Goal: Task Accomplishment & Management: Complete application form

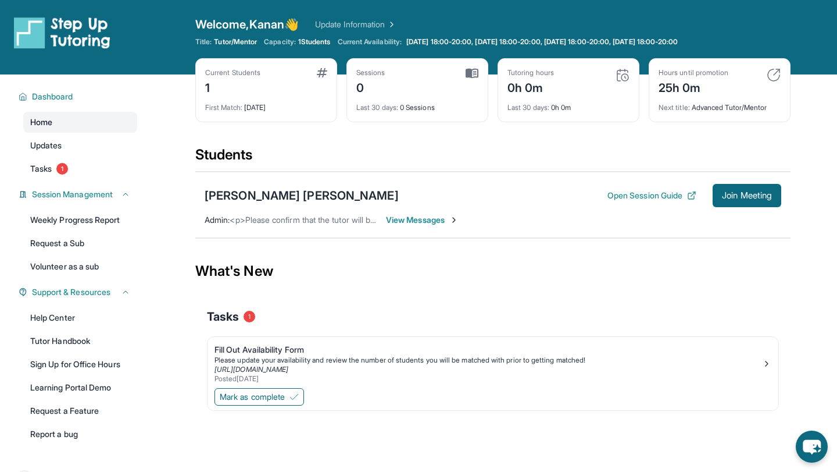
click at [47, 122] on span "Home" at bounding box center [41, 122] width 22 height 12
click at [58, 169] on span "1" at bounding box center [62, 169] width 12 height 12
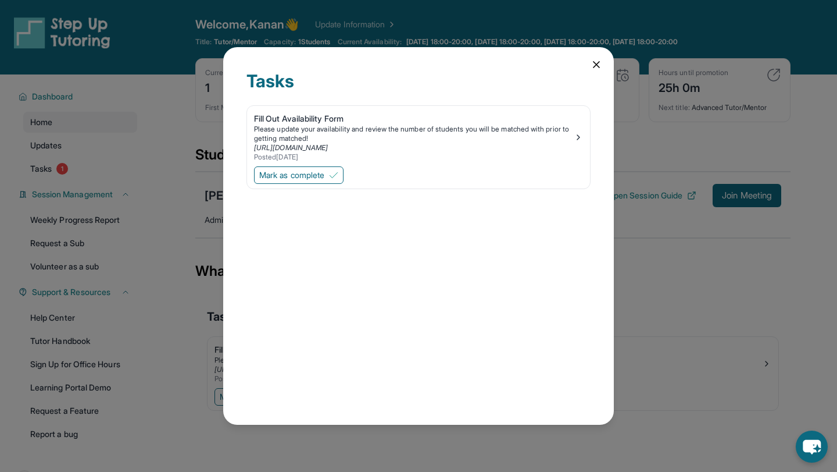
click at [51, 122] on div "Tasks Fill Out Availability Form Please update your availability and review the…" at bounding box center [418, 236] width 837 height 472
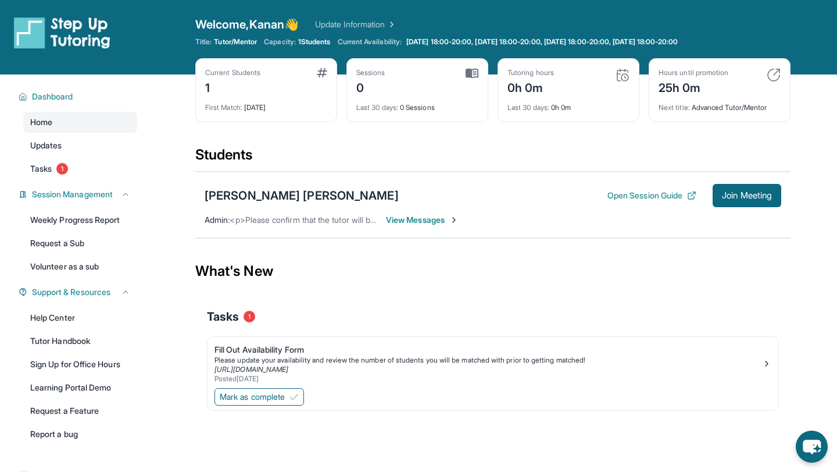
click at [51, 122] on span "Home" at bounding box center [41, 122] width 22 height 12
click at [45, 161] on link "Tasks 1" at bounding box center [80, 168] width 114 height 21
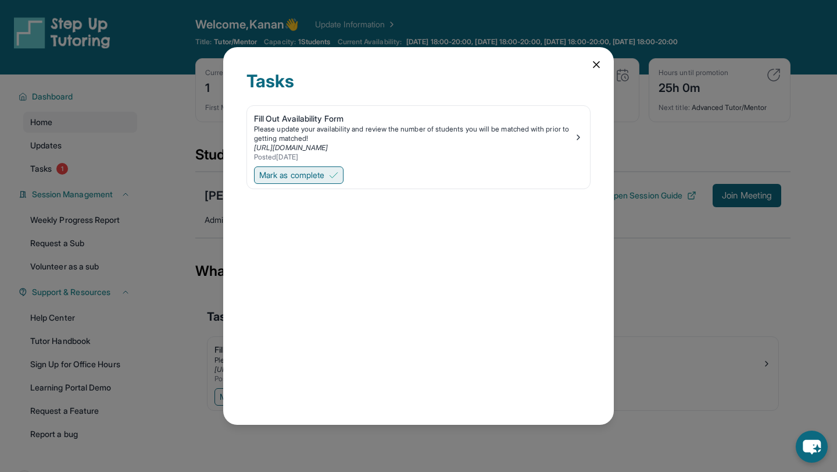
click at [286, 174] on span "Mark as complete" at bounding box center [291, 175] width 65 height 12
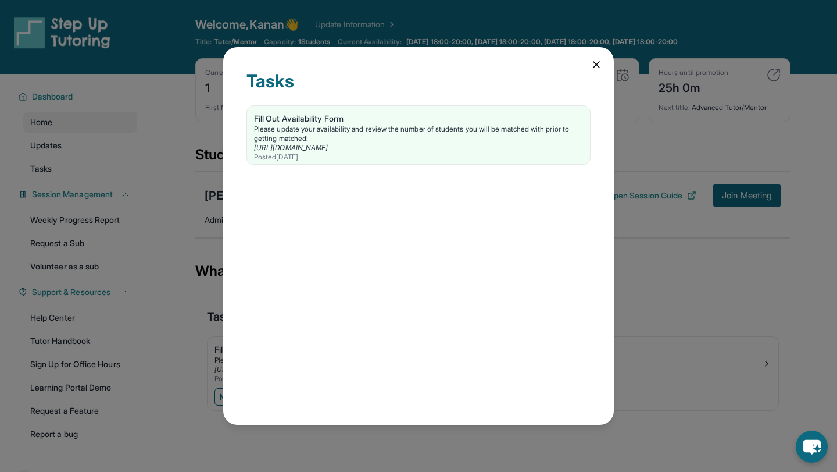
click at [43, 120] on div "Tasks Fill Out Availability Form Please update your availability and review the…" at bounding box center [418, 236] width 837 height 472
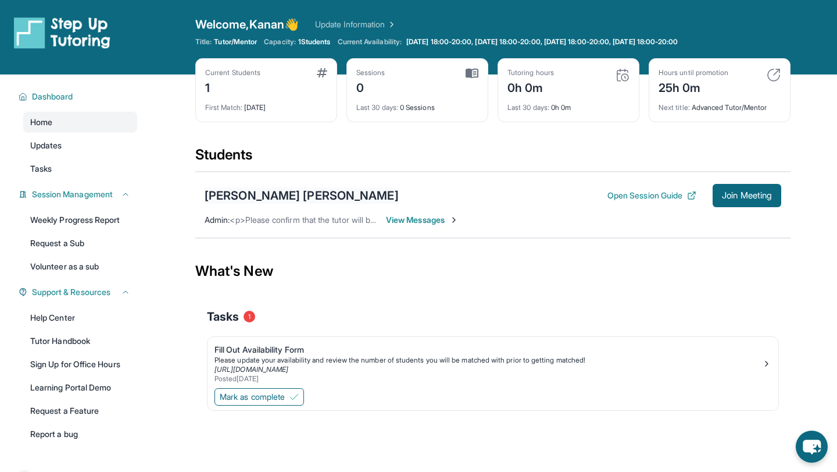
click at [246, 198] on div "[PERSON_NAME] [PERSON_NAME]" at bounding box center [302, 195] width 194 height 16
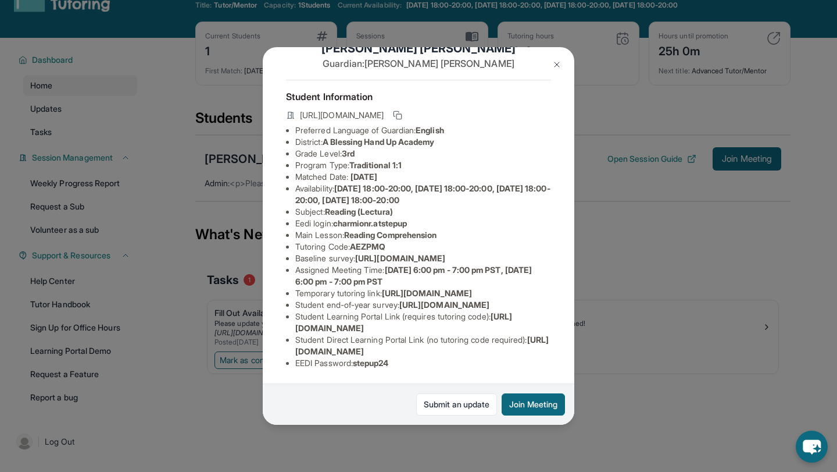
scroll to position [74, 0]
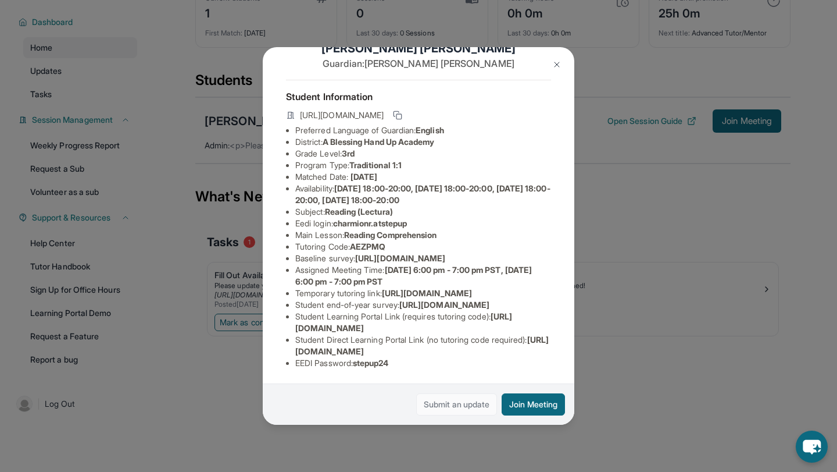
click at [442, 404] on link "Submit an update" at bounding box center [456, 404] width 81 height 22
click at [558, 63] on img at bounding box center [556, 64] width 9 height 9
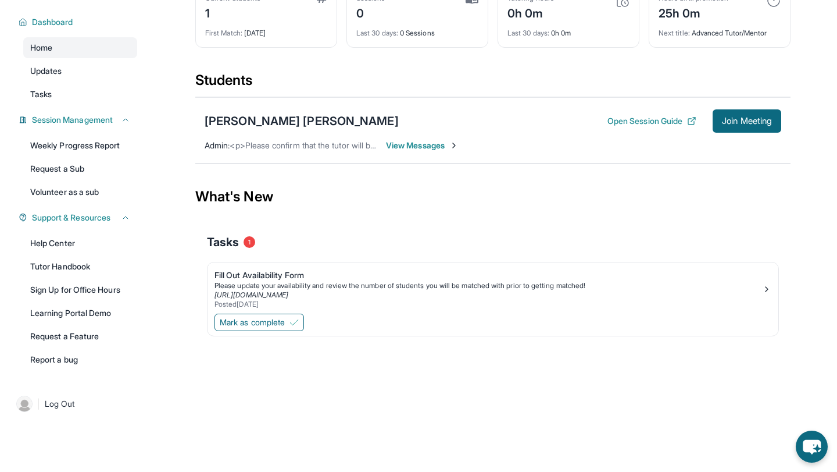
click at [415, 143] on span "View Messages" at bounding box center [422, 146] width 73 height 12
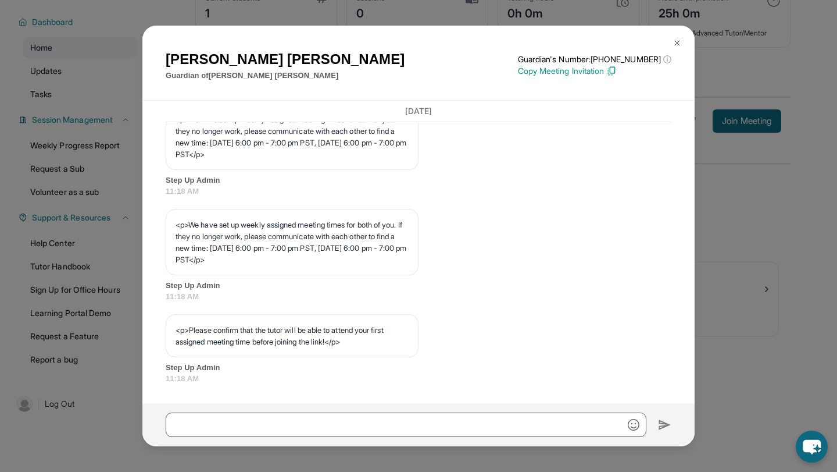
scroll to position [588, 0]
click at [676, 42] on img at bounding box center [677, 42] width 9 height 9
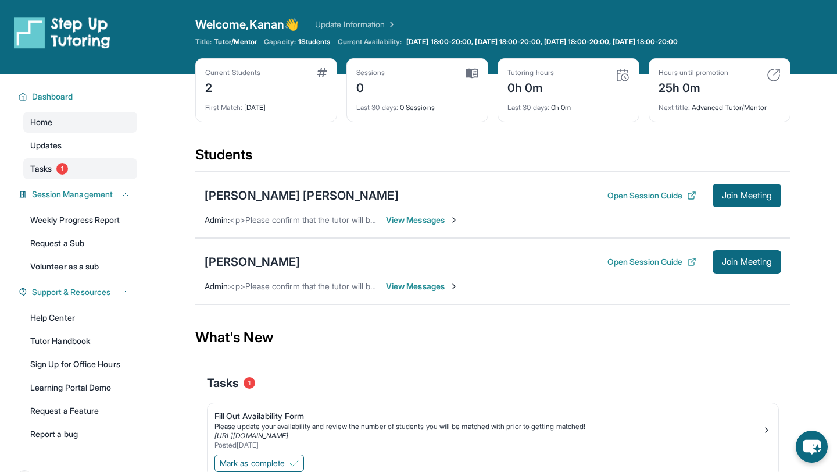
click at [48, 171] on span "Tasks" at bounding box center [41, 169] width 22 height 12
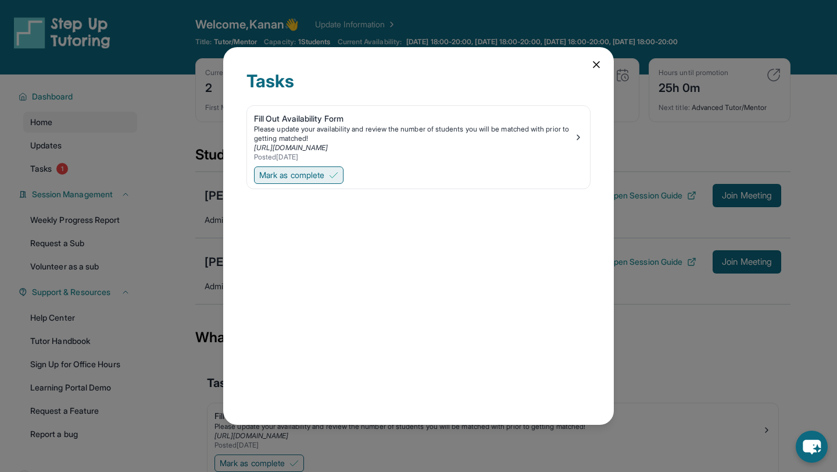
click at [288, 173] on span "Mark as complete" at bounding box center [291, 175] width 65 height 12
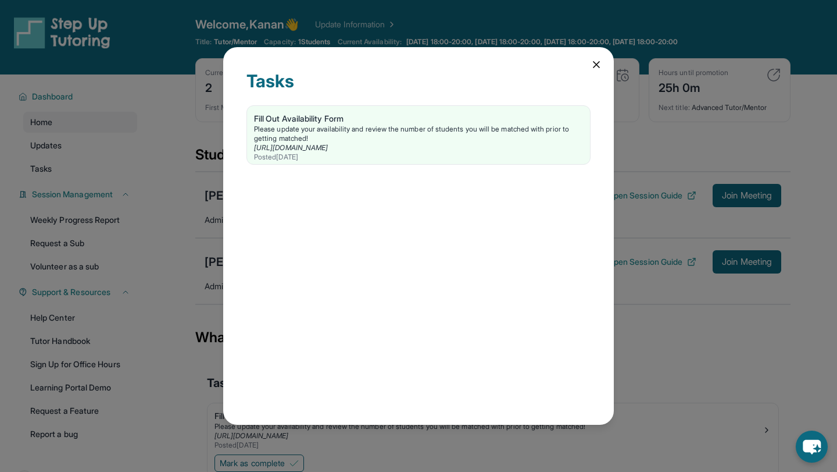
click at [596, 62] on icon at bounding box center [597, 65] width 12 height 12
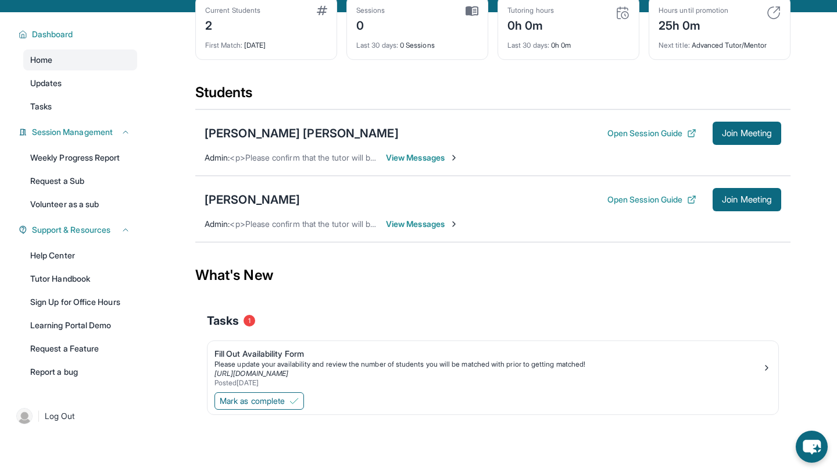
scroll to position [74, 0]
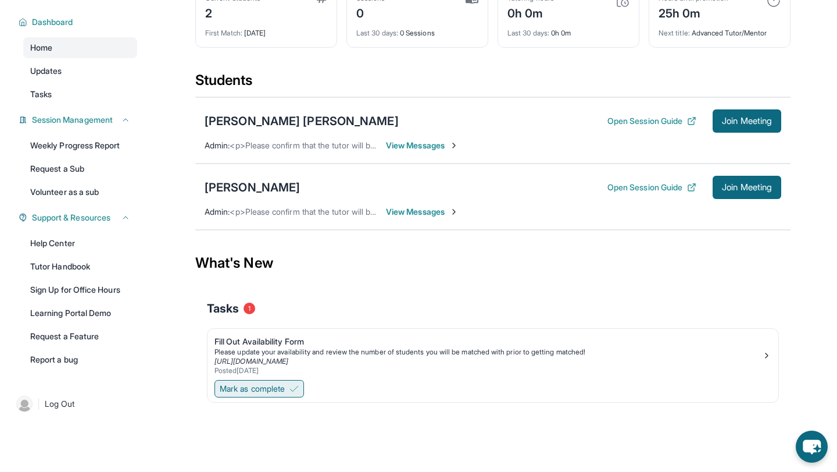
click at [285, 387] on span "Mark as complete" at bounding box center [252, 389] width 65 height 12
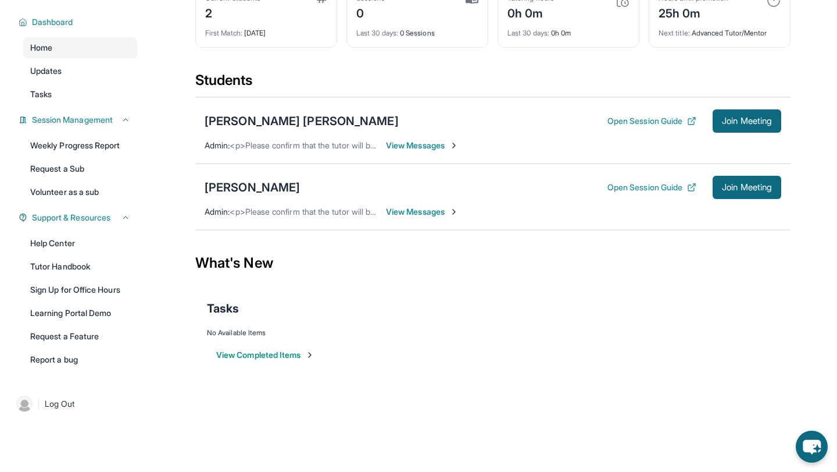
click at [414, 213] on span "View Messages" at bounding box center [422, 212] width 73 height 12
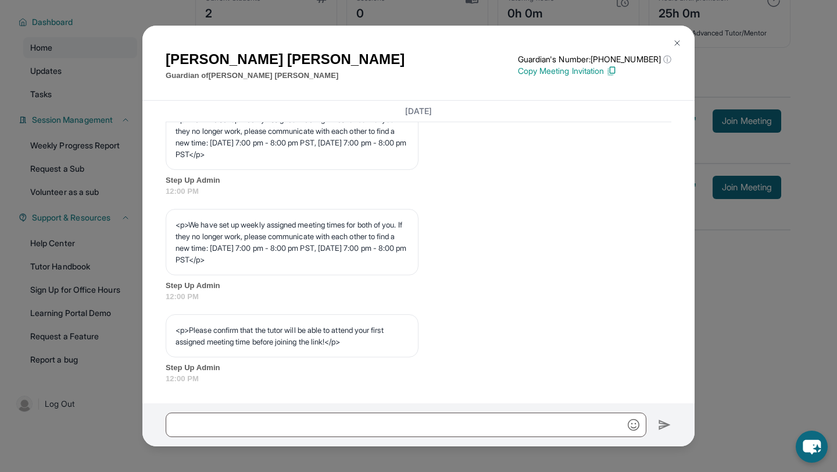
scroll to position [588, 0]
click at [677, 43] on img at bounding box center [677, 42] width 9 height 9
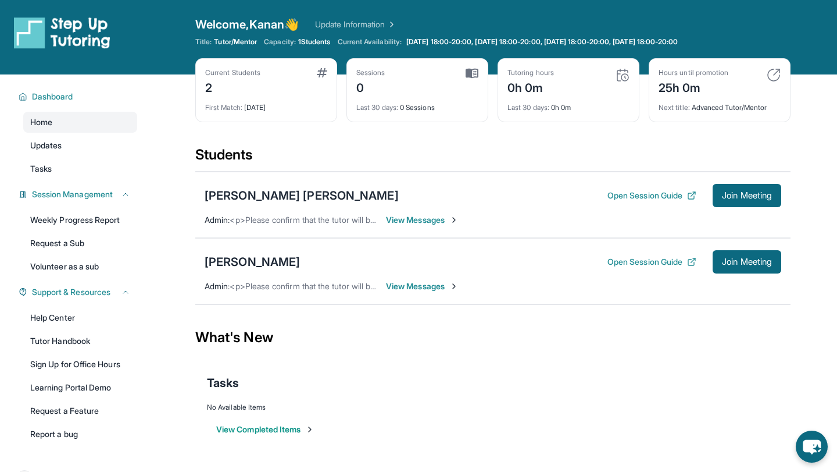
scroll to position [74, 0]
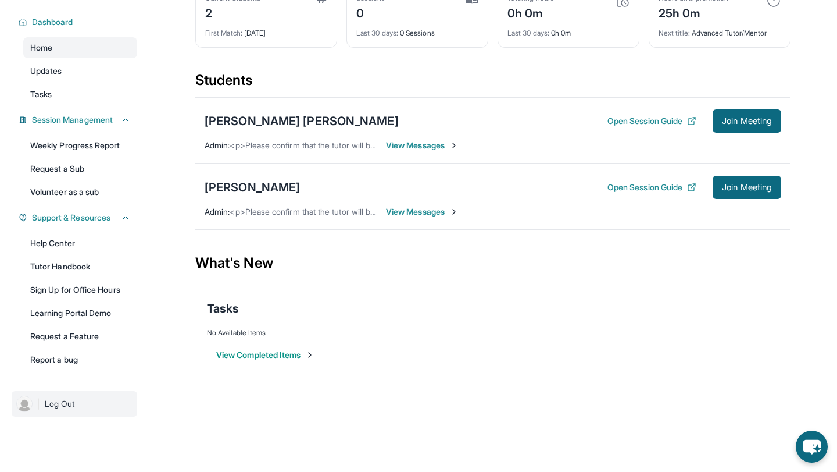
click at [74, 399] on span "Log Out" at bounding box center [60, 404] width 30 height 12
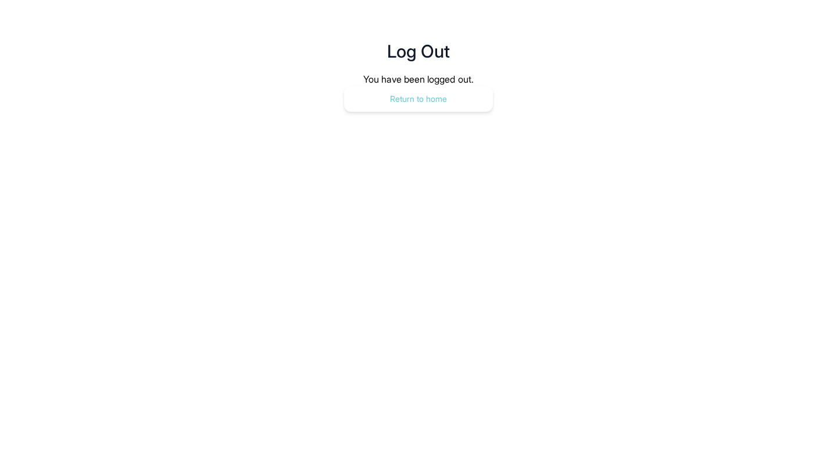
click at [412, 103] on button "Return to home" at bounding box center [418, 99] width 149 height 26
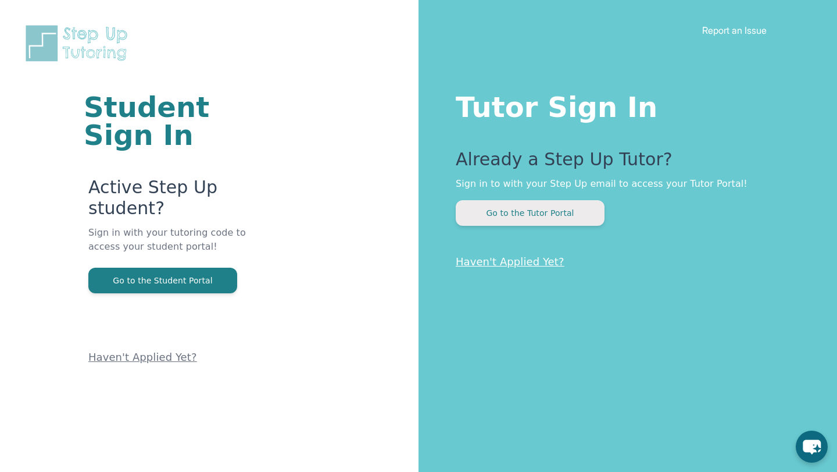
click at [510, 217] on button "Go to the Tutor Portal" at bounding box center [530, 213] width 149 height 26
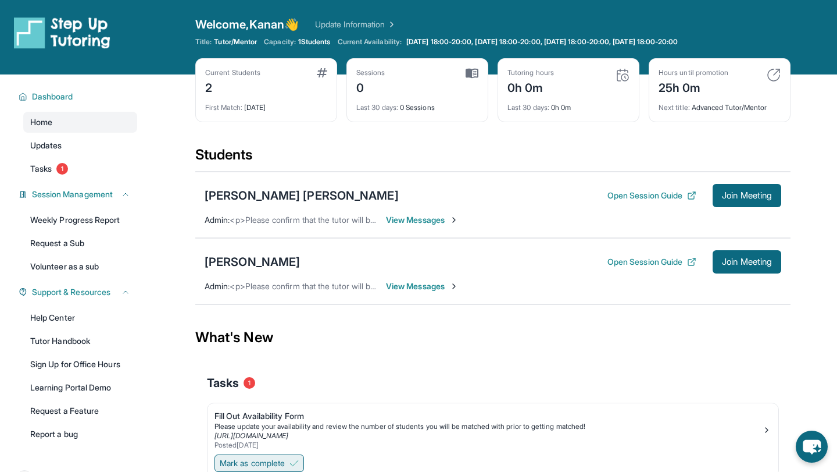
click at [282, 460] on span "Mark as complete" at bounding box center [252, 463] width 65 height 12
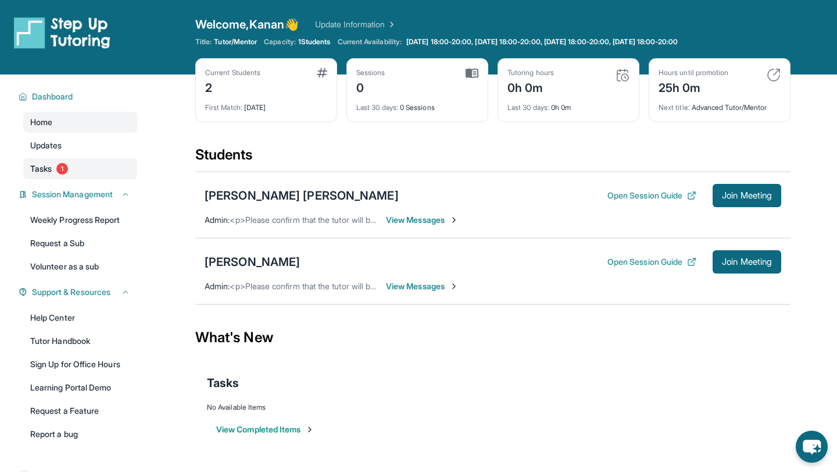
click at [51, 163] on span "Tasks" at bounding box center [41, 169] width 22 height 12
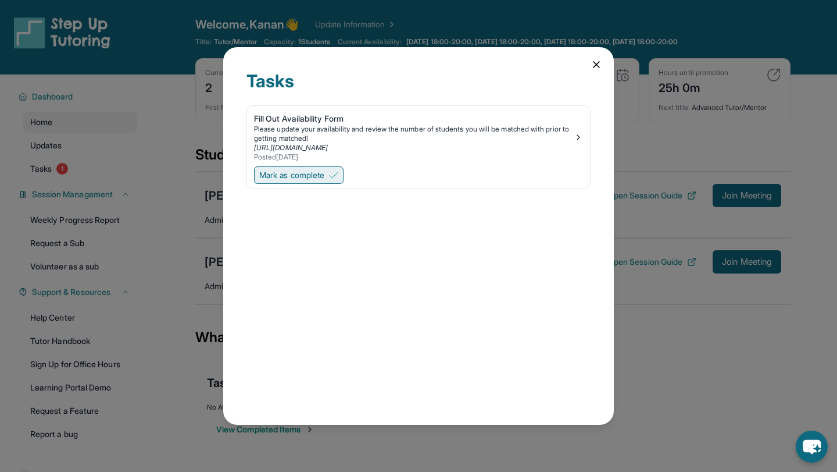
click at [294, 174] on span "Mark as complete" at bounding box center [291, 175] width 65 height 12
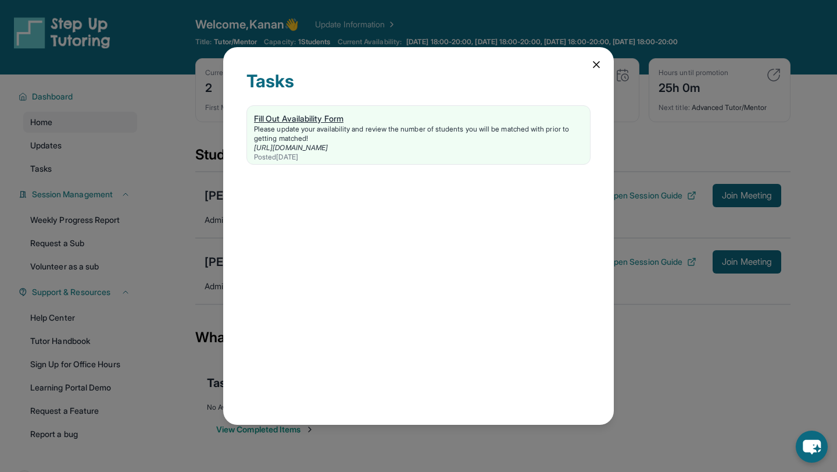
click at [342, 116] on div "Fill Out Availability Form" at bounding box center [418, 119] width 329 height 12
click at [597, 60] on icon at bounding box center [597, 65] width 12 height 12
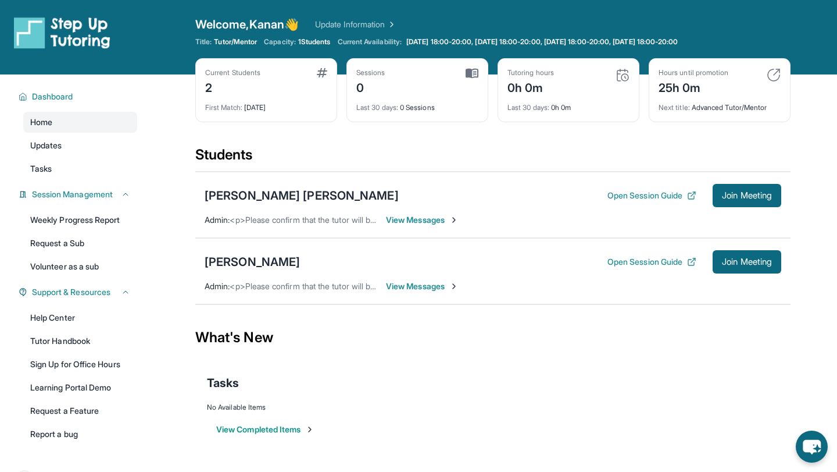
click at [440, 367] on div "Tasks" at bounding box center [493, 383] width 572 height 40
click at [426, 286] on span "View Messages" at bounding box center [422, 286] width 73 height 12
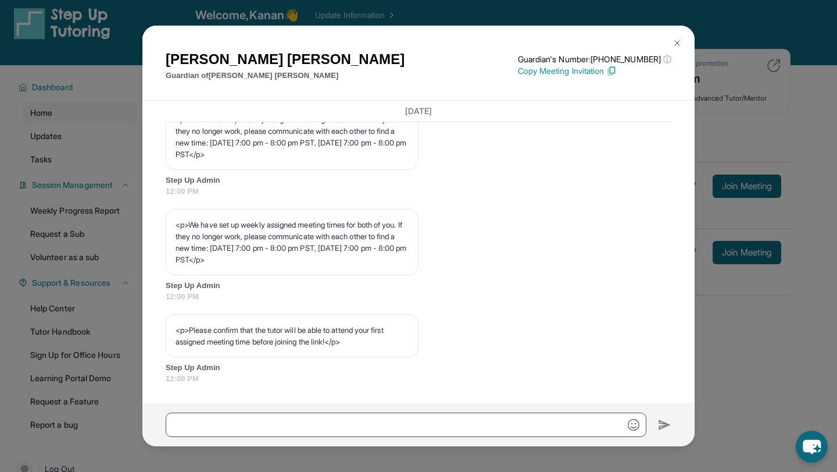
scroll to position [588, 0]
click at [679, 41] on img at bounding box center [677, 42] width 9 height 9
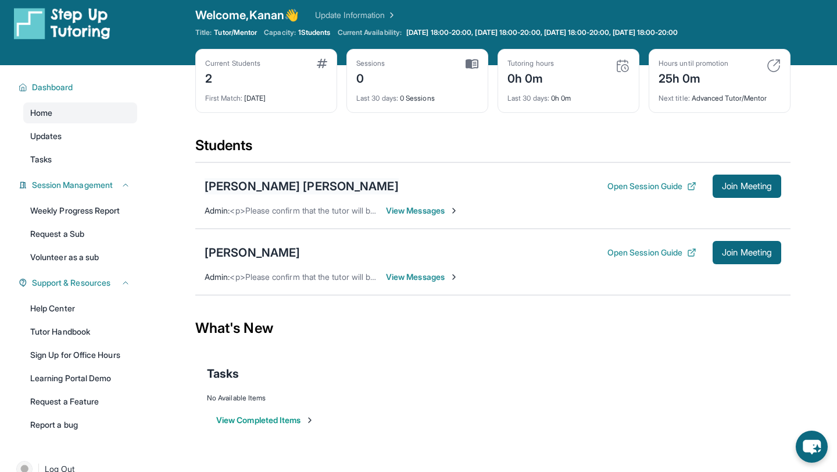
click at [268, 188] on div "[PERSON_NAME] [PERSON_NAME]" at bounding box center [302, 186] width 194 height 16
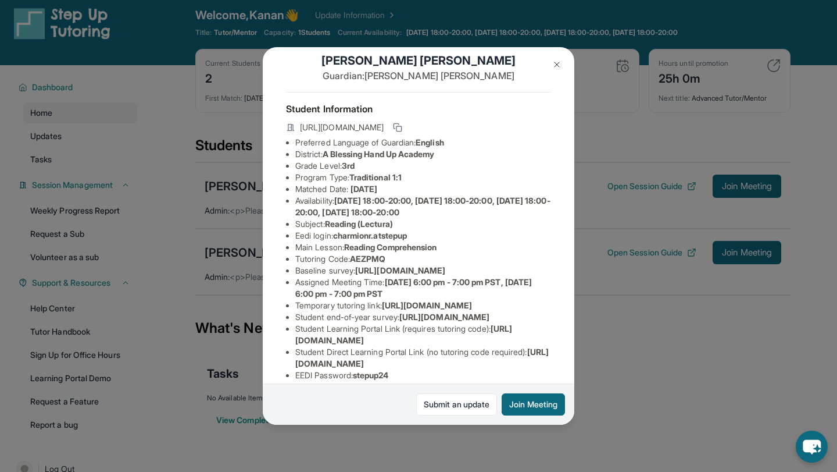
scroll to position [23, 0]
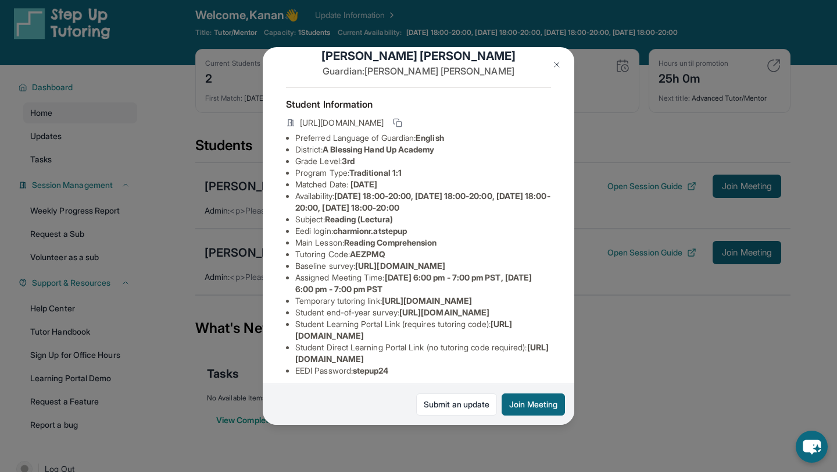
click at [555, 63] on img at bounding box center [556, 64] width 9 height 9
